Goal: Check status: Check status

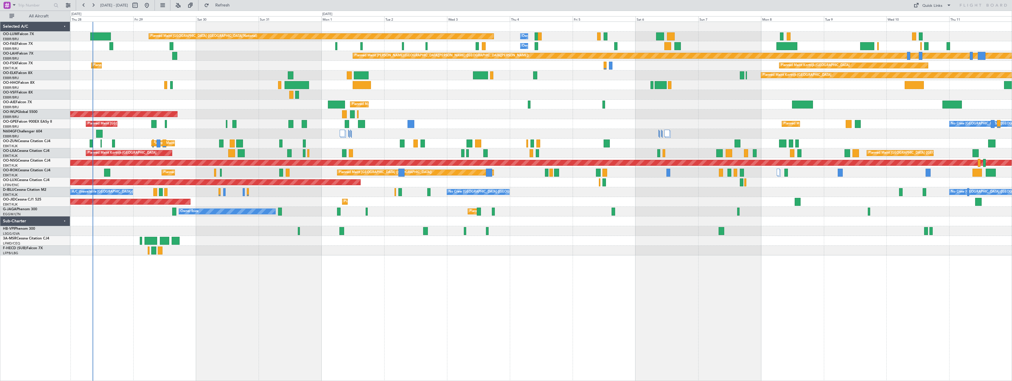
click at [469, 310] on div "Planned Maint [GEOGRAPHIC_DATA] ([GEOGRAPHIC_DATA] National) Owner [GEOGRAPHIC_…" at bounding box center [541, 202] width 942 height 360
click at [183, 4] on button at bounding box center [177, 5] width 9 height 9
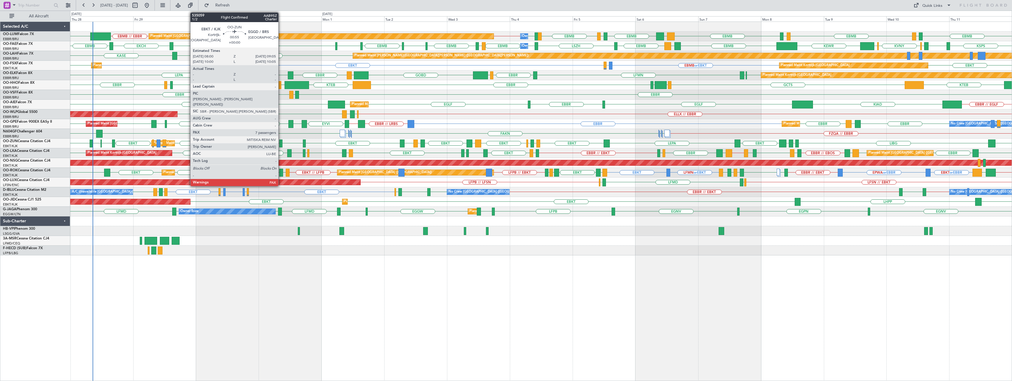
click at [281, 142] on div at bounding box center [280, 144] width 3 height 8
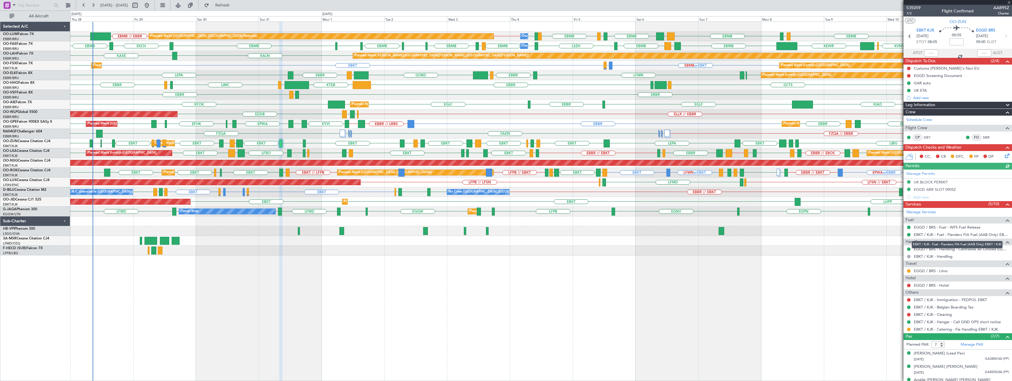
scroll to position [61, 0]
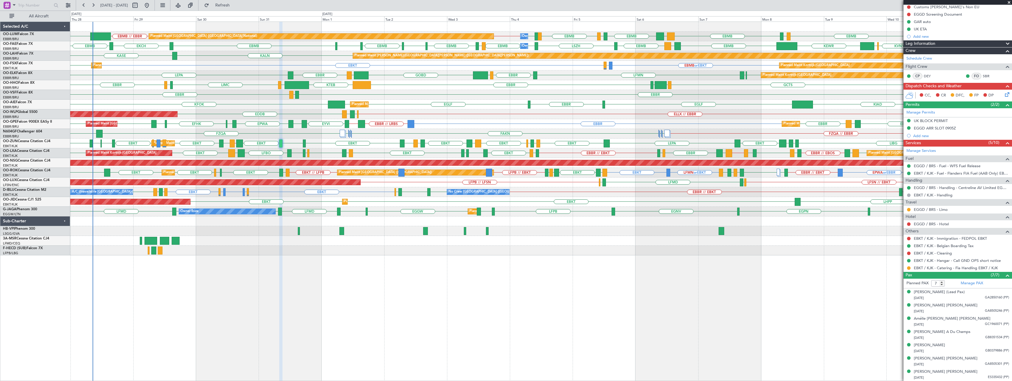
click at [1009, 3] on span at bounding box center [1010, 2] width 6 height 5
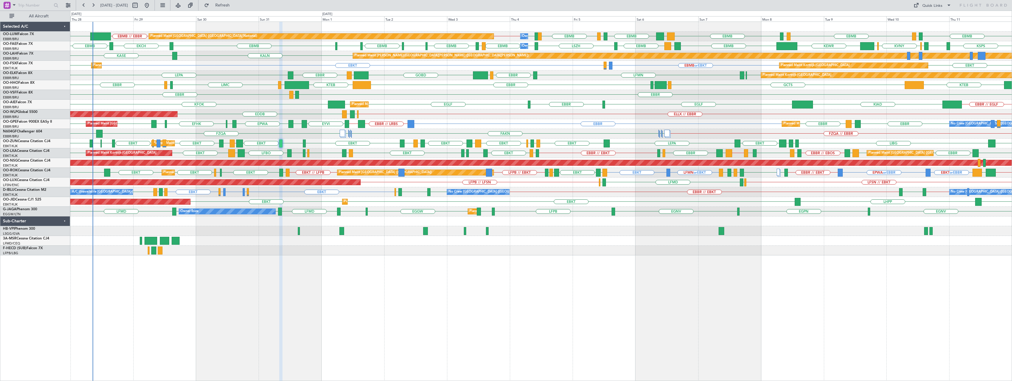
type input "0"
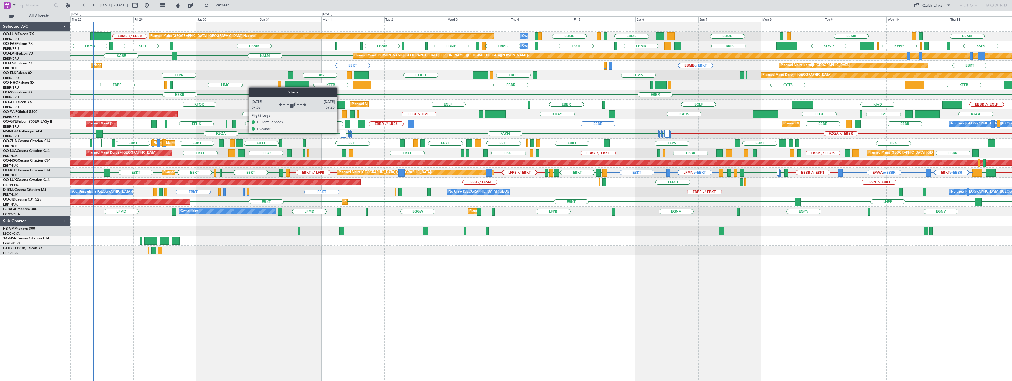
click at [340, 133] on div at bounding box center [342, 133] width 5 height 7
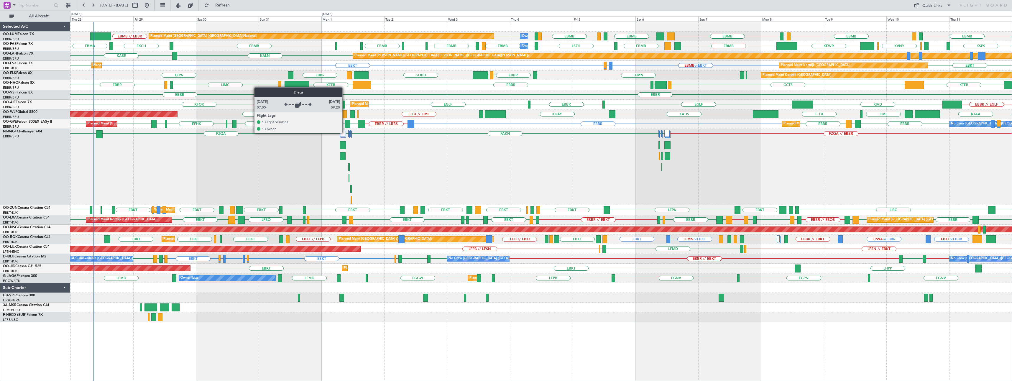
click at [345, 133] on div at bounding box center [342, 133] width 5 height 7
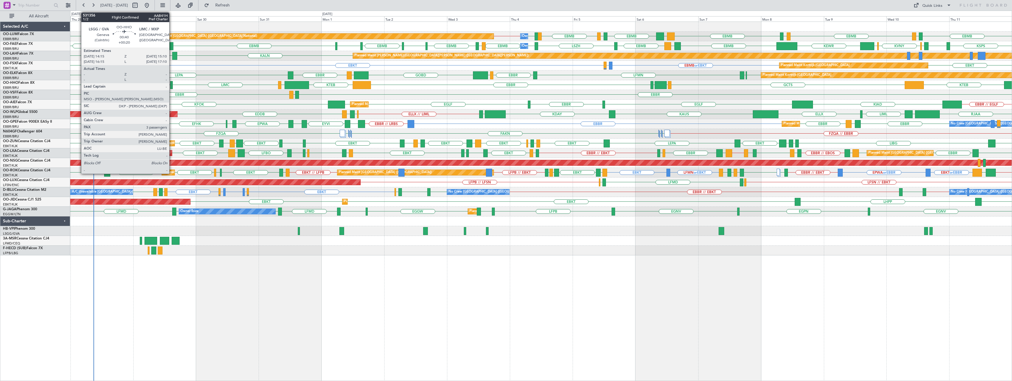
click at [172, 84] on div at bounding box center [171, 85] width 3 height 8
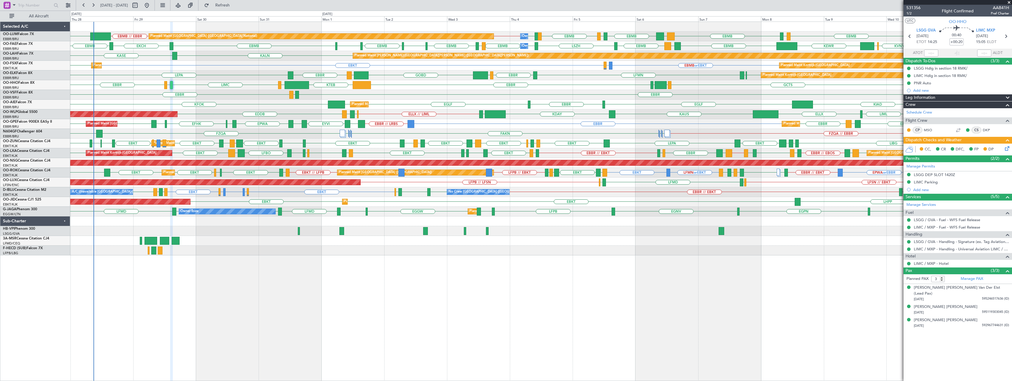
click at [1009, 2] on span at bounding box center [1010, 2] width 6 height 5
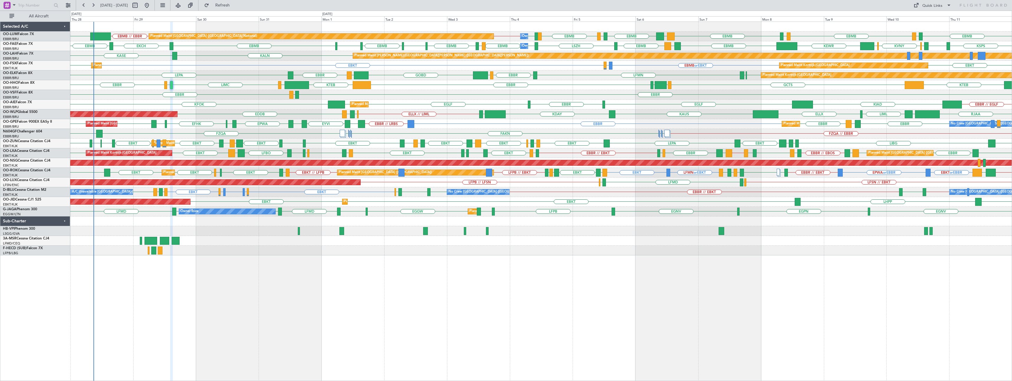
type input "0"
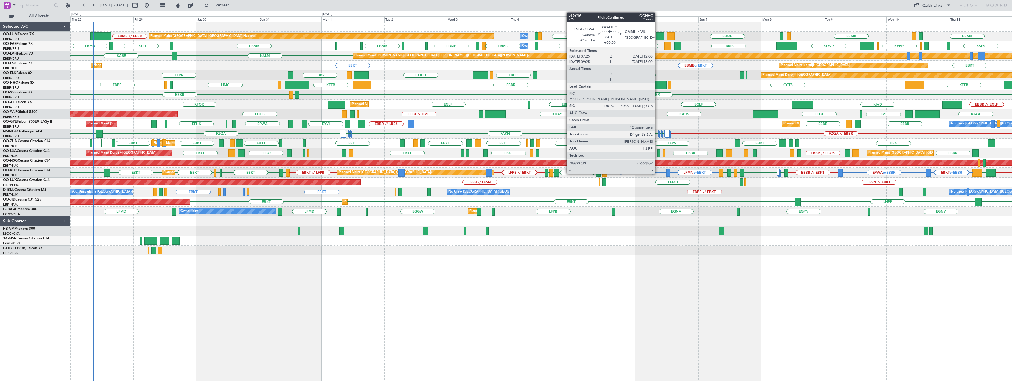
click at [658, 85] on div at bounding box center [661, 85] width 12 height 8
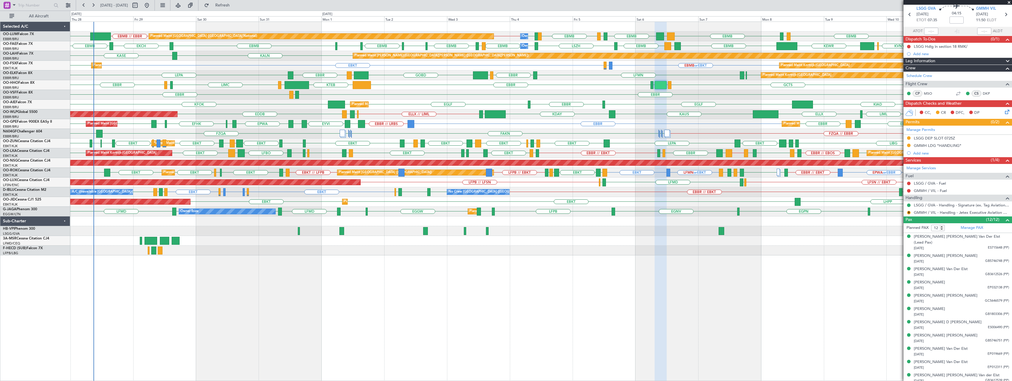
scroll to position [33, 0]
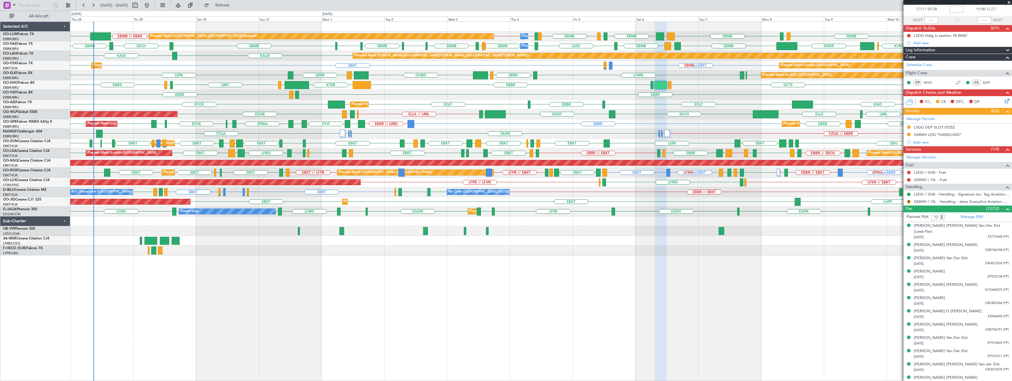
click at [1010, 3] on span at bounding box center [1010, 2] width 6 height 5
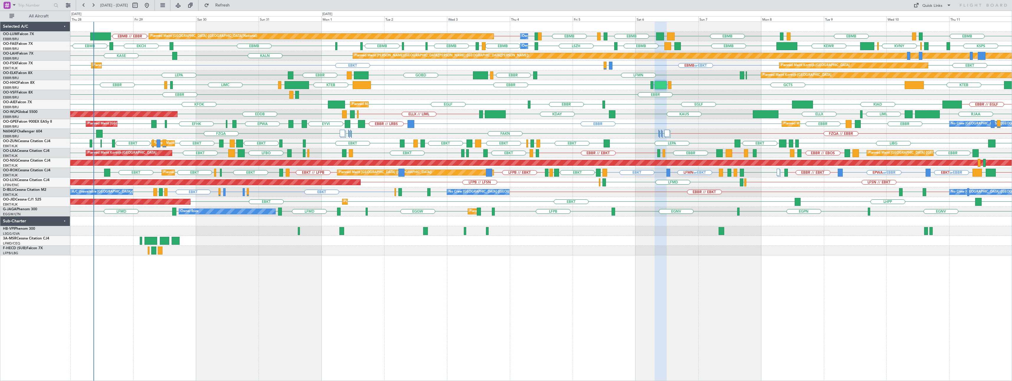
type input "0"
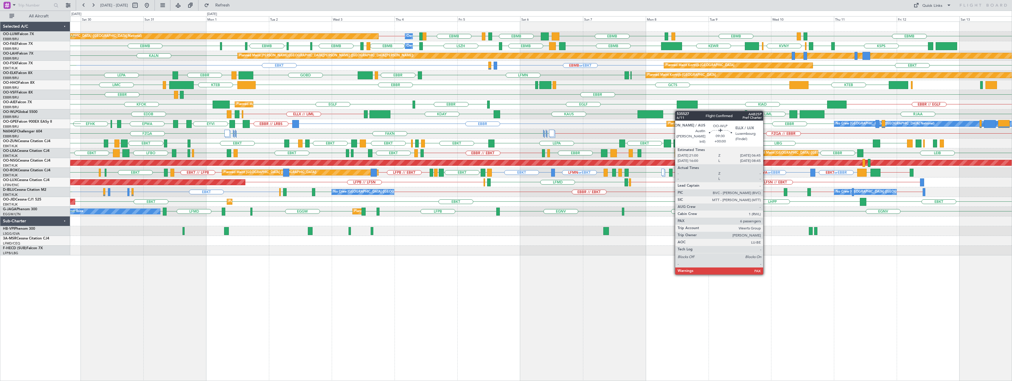
click at [617, 124] on div "EBMB LIMC EBMB EBMB EBBR // EBMB LIMC EBMB BIKF EBMB LKKB EBMB [GEOGRAPHIC_DATA…" at bounding box center [541, 139] width 942 height 234
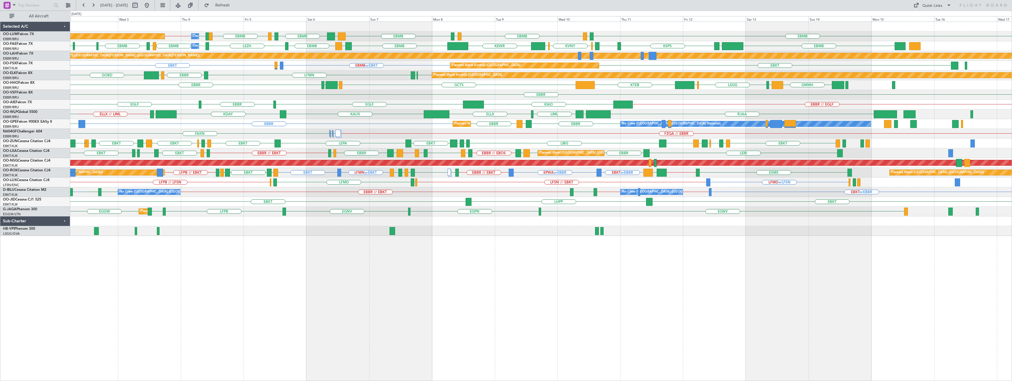
click at [639, 107] on div "EBMB LIMC EBMB EBMB EBBR // EBMB LIMC EBMB BIKF EBMB LKKB EBMB [GEOGRAPHIC_DATA…" at bounding box center [541, 129] width 942 height 214
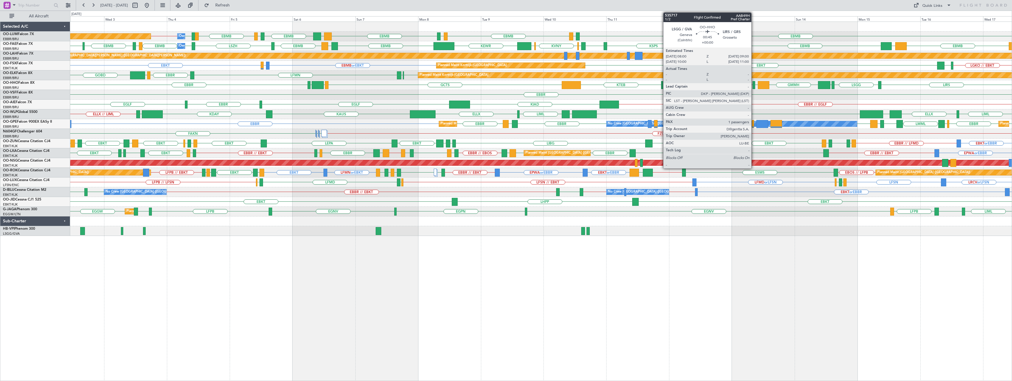
click at [754, 85] on div at bounding box center [754, 85] width 3 height 8
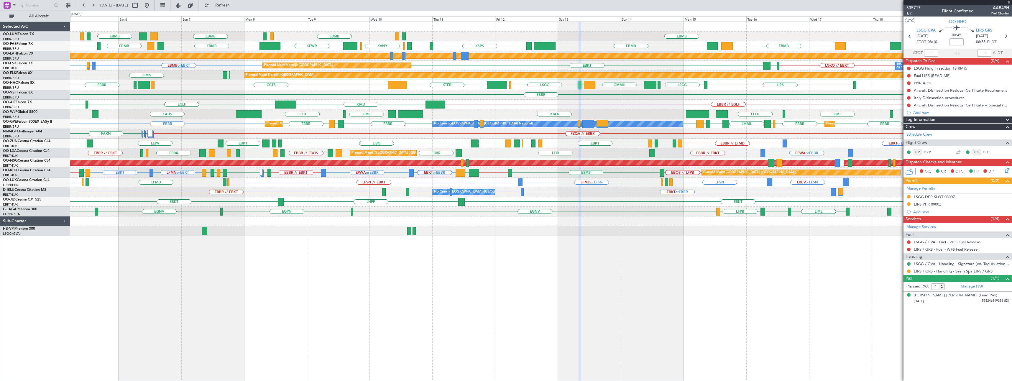
click at [654, 116] on div "EBMB LIMC EBMB LIMC EBMB BIKF EBMB LKKB EBMB [GEOGRAPHIC_DATA] EBMB Owner [GEOG…" at bounding box center [541, 129] width 942 height 214
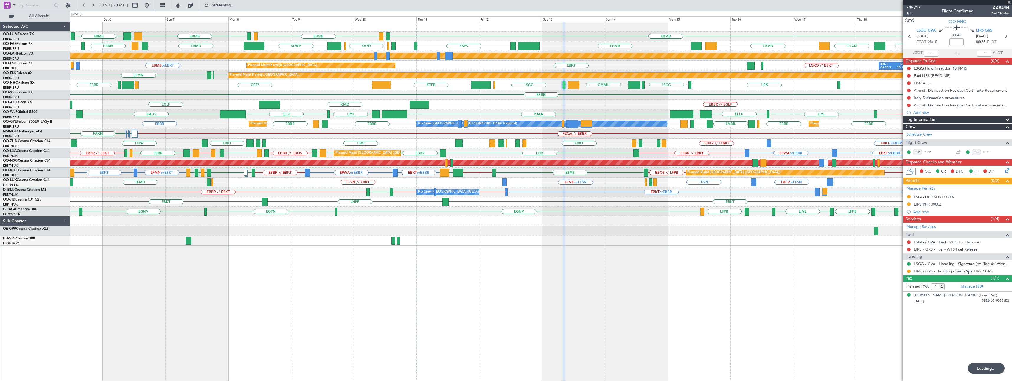
click at [1010, 3] on span at bounding box center [1010, 2] width 6 height 5
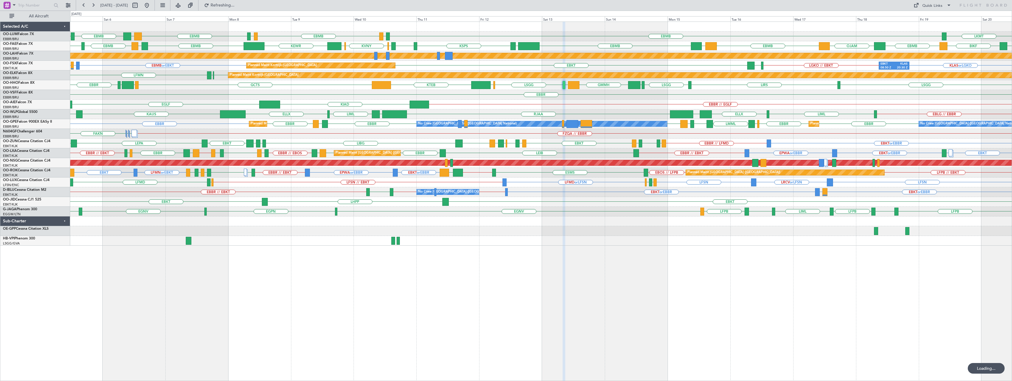
type input "0"
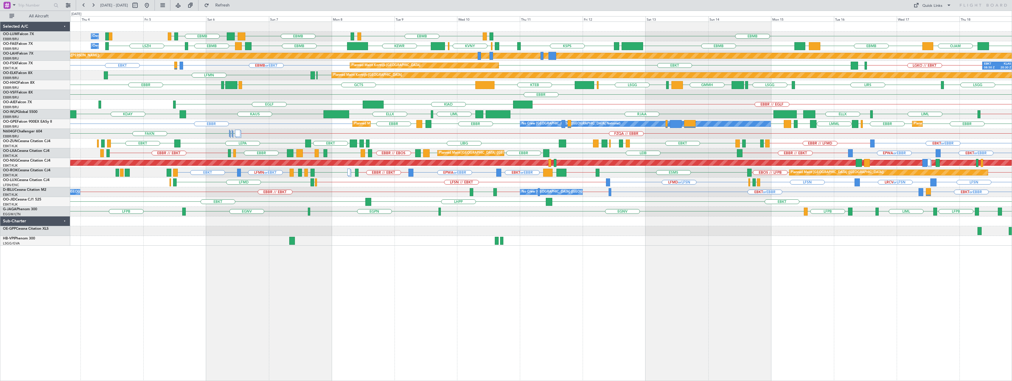
click at [663, 99] on div "EBMB LIMC EBMB LIMC EBMB BIKF EBMB LKKB Owner [GEOGRAPHIC_DATA] LKMT Planned Ma…" at bounding box center [541, 134] width 942 height 224
